Goal: Task Accomplishment & Management: Use online tool/utility

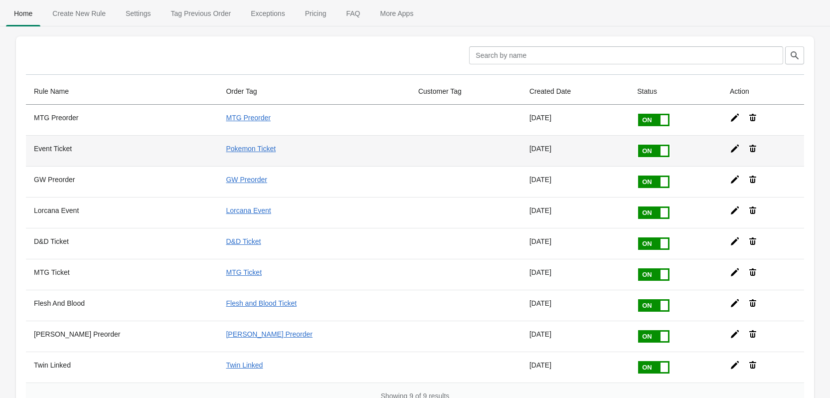
click at [729, 151] on icon at bounding box center [734, 148] width 10 height 10
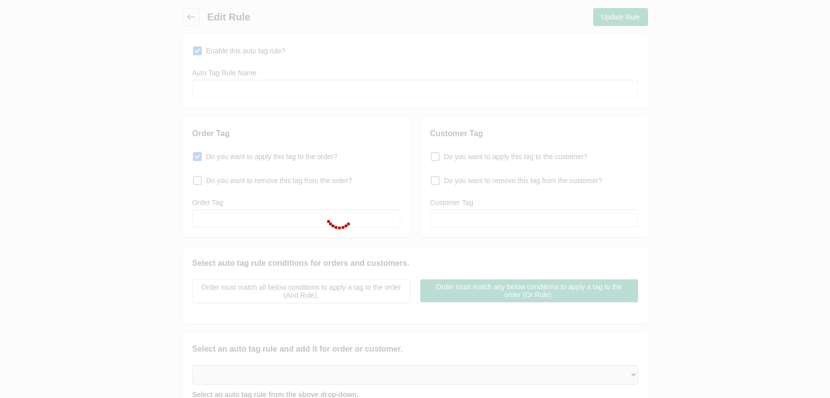
type input "Event Ticket"
checkbox input "true"
type input "Pokemon Ticket"
select select "5"
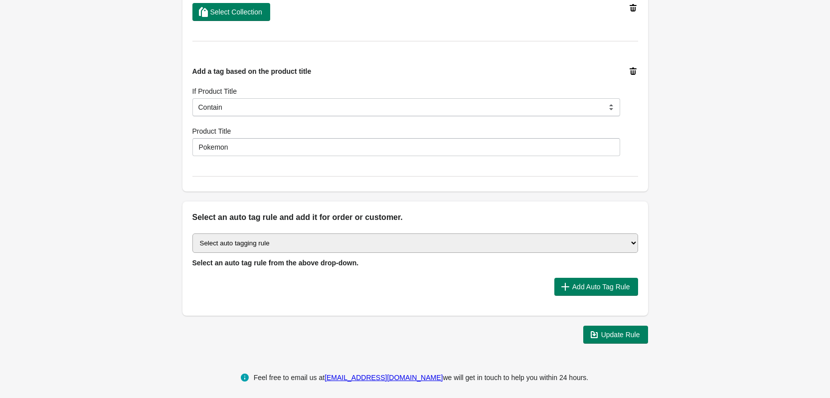
scroll to position [488, 0]
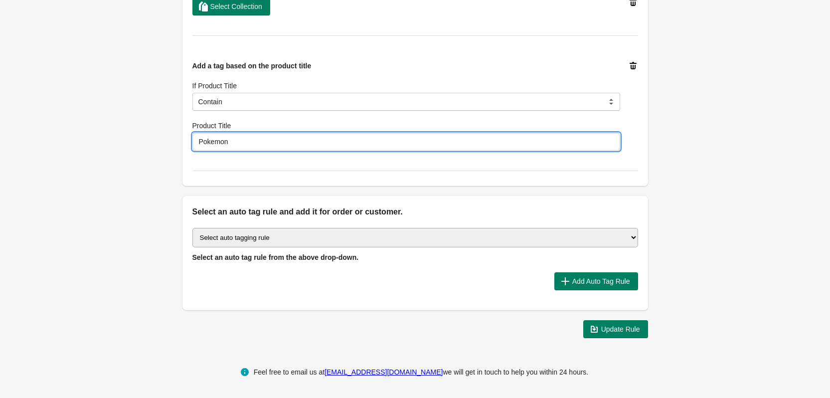
click at [213, 141] on input "Pokemon" at bounding box center [405, 142] width 427 height 18
type input "Pokémon"
click at [610, 328] on span "Update Rule" at bounding box center [620, 329] width 39 height 8
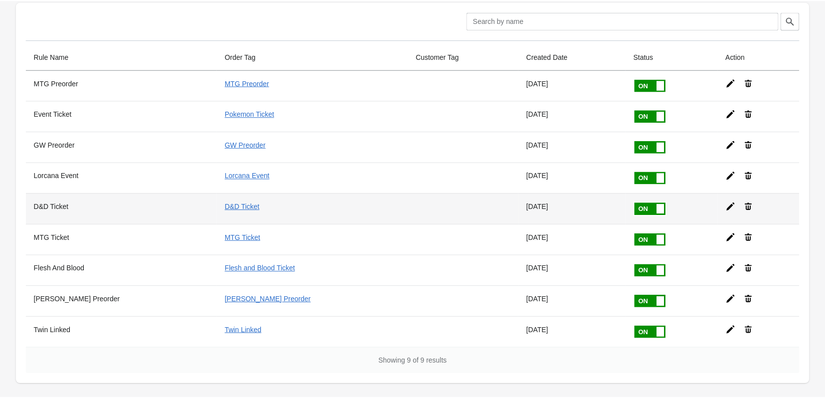
scroll to position [34, 0]
